Goal: Task Accomplishment & Management: Manage account settings

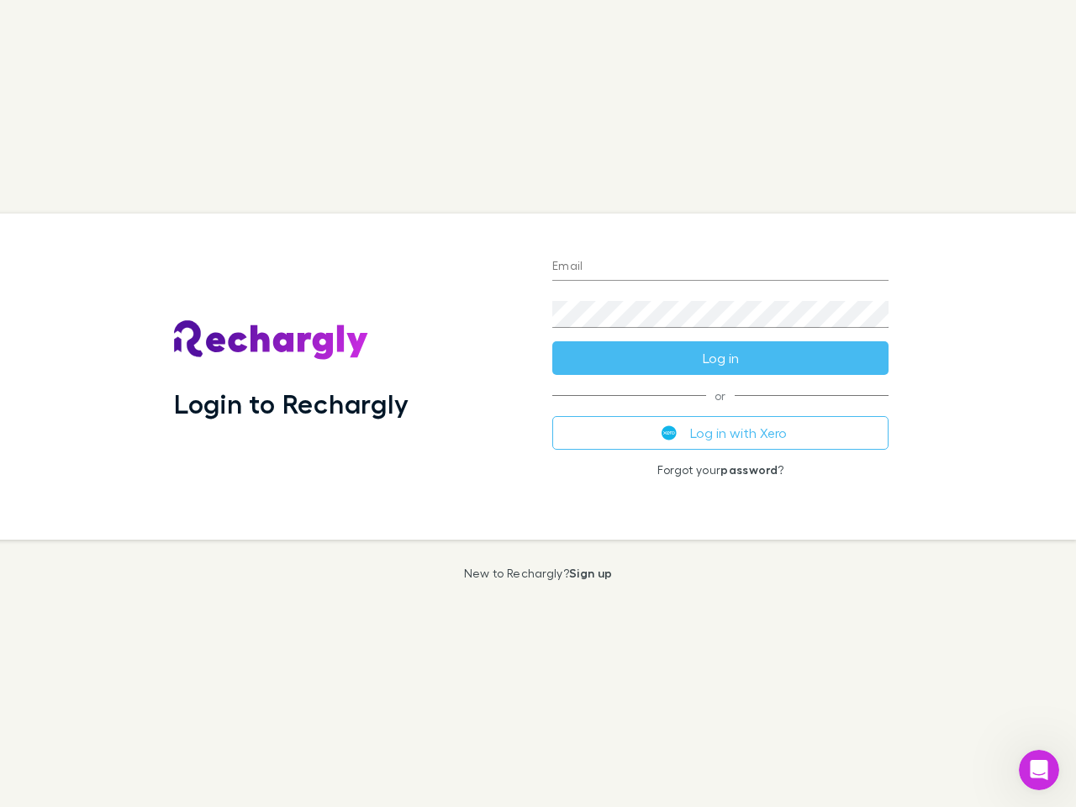
click at [538, 403] on div "Login to Rechargly" at bounding box center [349, 376] width 378 height 326
click at [720, 267] on input "Email" at bounding box center [720, 267] width 336 height 27
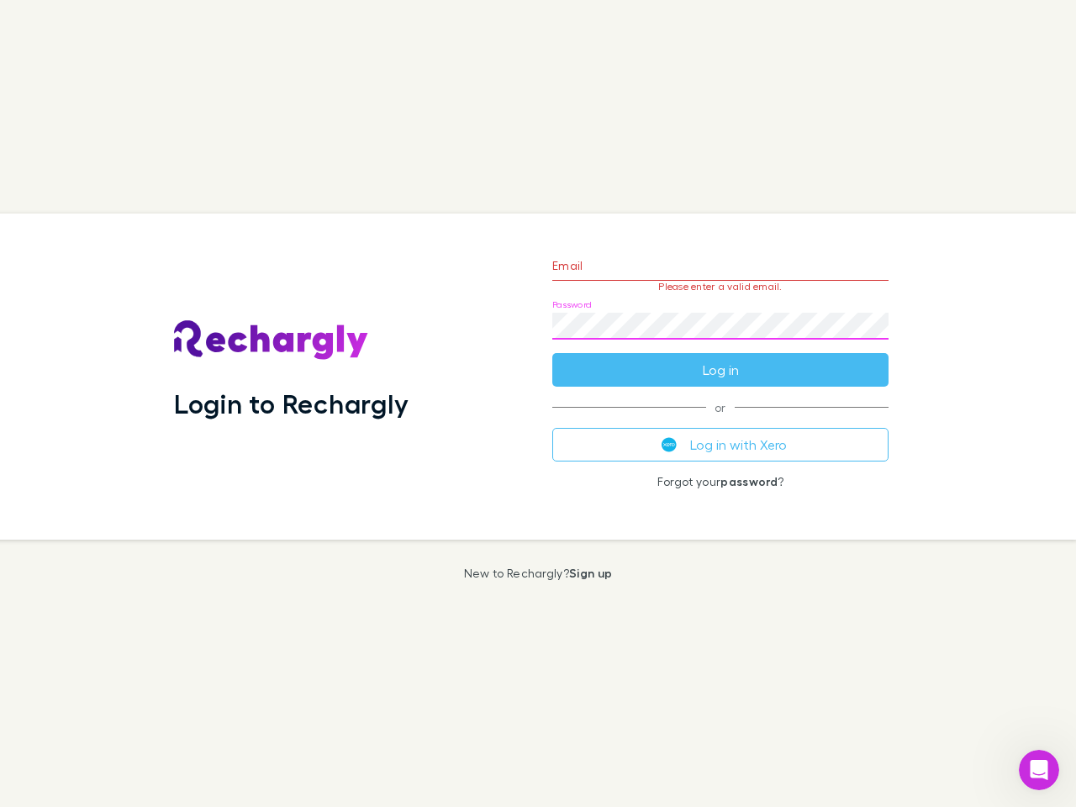
click at [720, 358] on form "Email Please enter a valid email. Password Log in" at bounding box center [720, 313] width 336 height 146
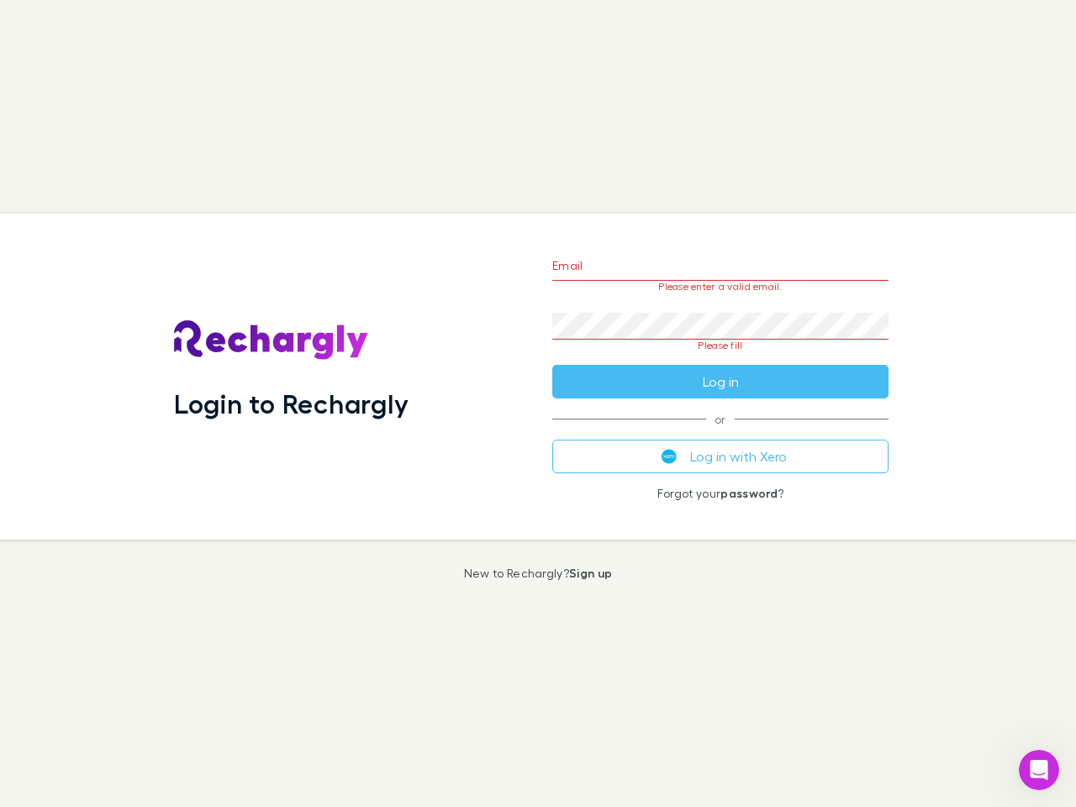
click at [720, 433] on div "Email Please enter a valid email. Password Please fill Log in or Log in with Xe…" at bounding box center [720, 376] width 363 height 326
click at [1039, 770] on icon "Open Intercom Messenger" at bounding box center [1039, 770] width 28 height 28
